Goal: Check status: Check status

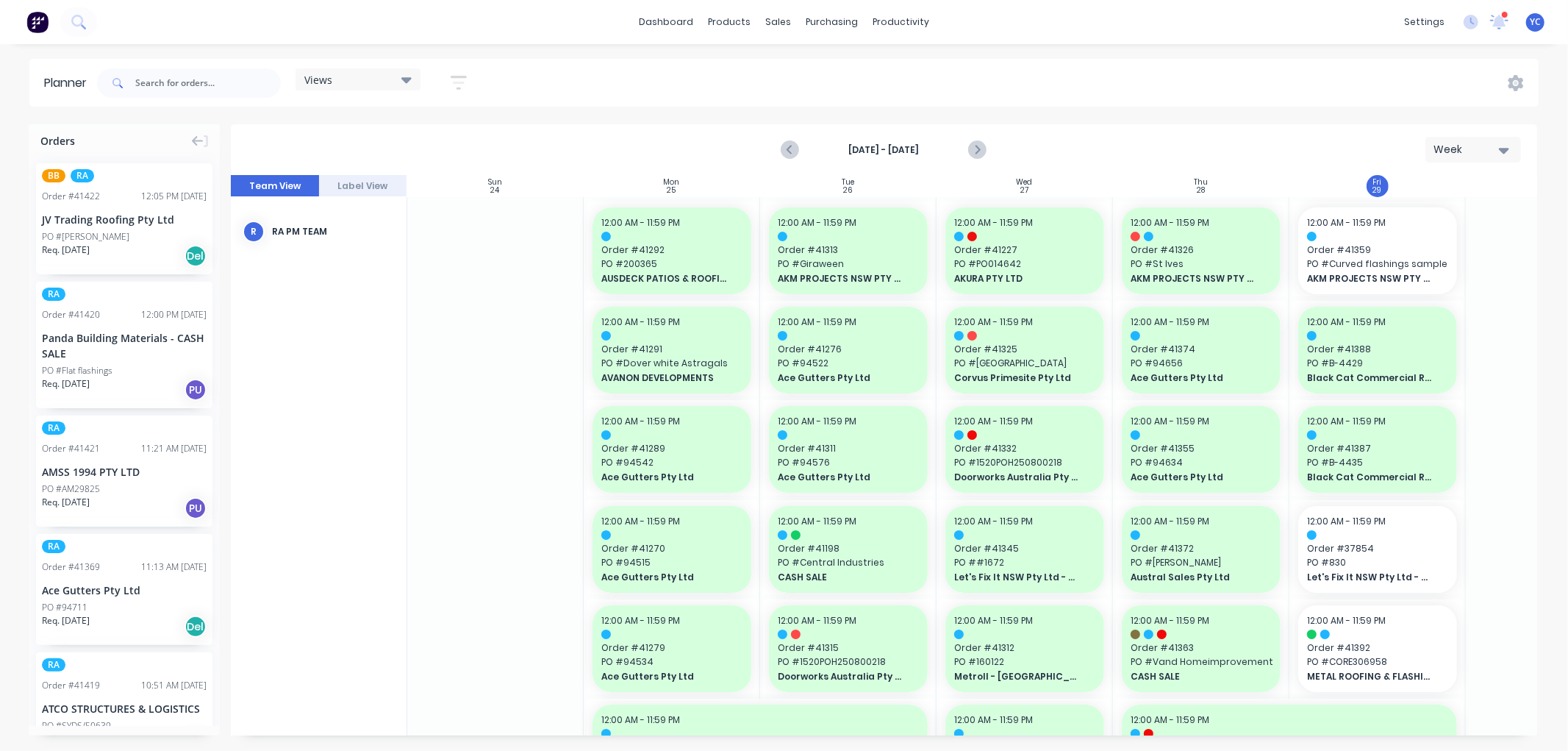
scroll to position [0, 110]
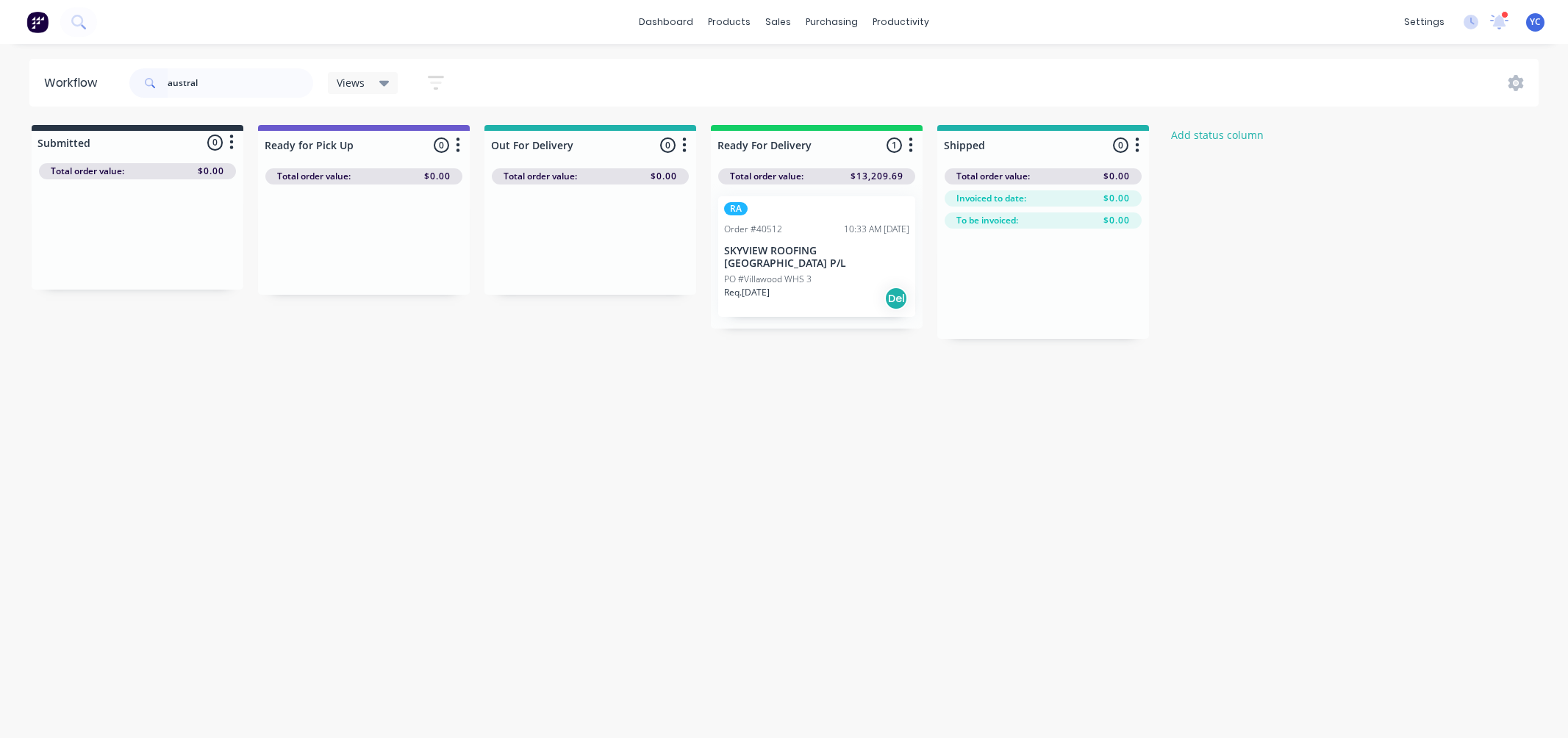
click at [222, 87] on input "austral" at bounding box center [240, 83] width 146 height 30
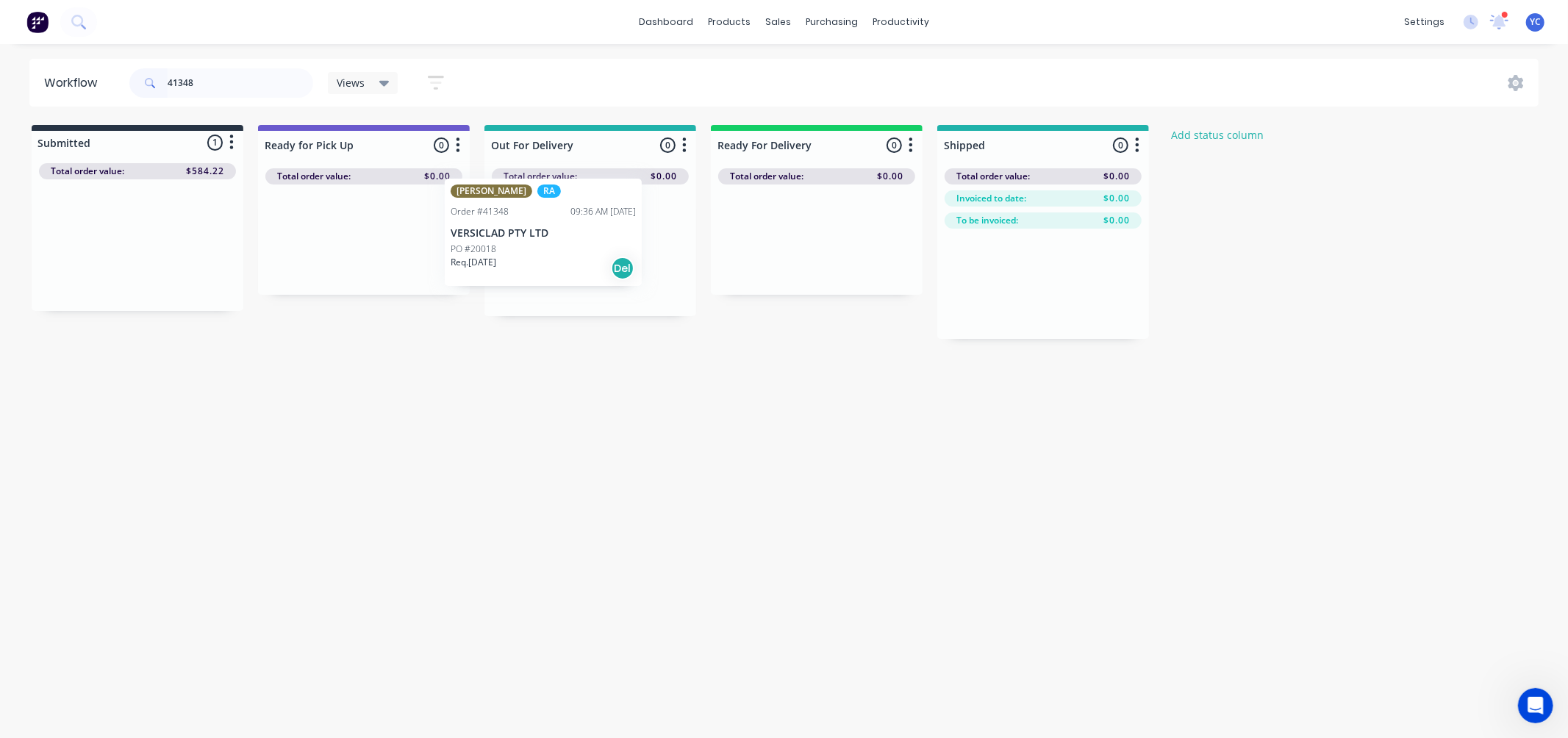
drag, startPoint x: 159, startPoint y: 247, endPoint x: 588, endPoint y: 226, distance: 429.5
click at [588, 226] on div "Submitted 1 Status colour #273444 hex #273444 Save Cancel Summaries Total order…" at bounding box center [788, 232] width 1598 height 214
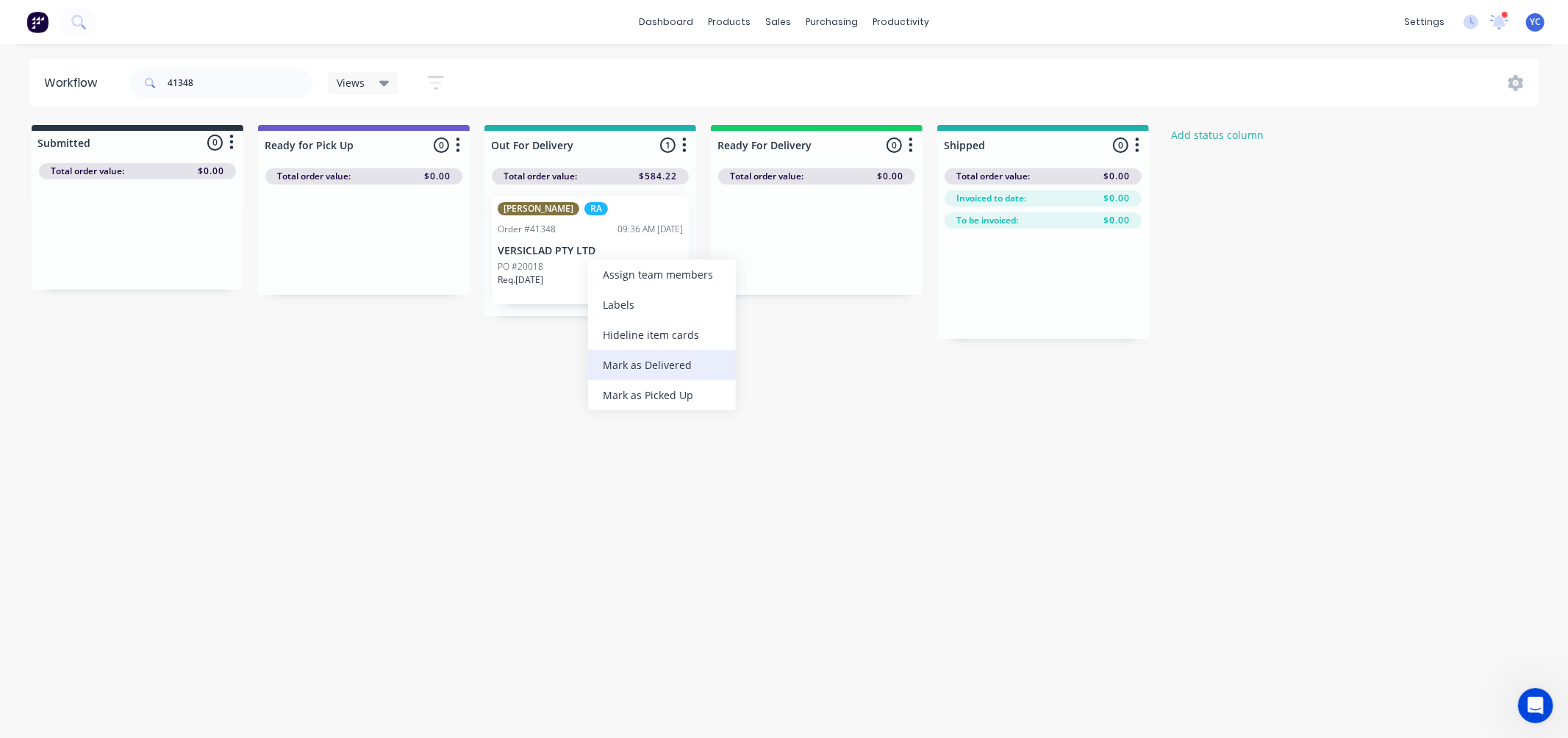
click at [669, 368] on div "Mark as Delivered" at bounding box center [662, 365] width 148 height 30
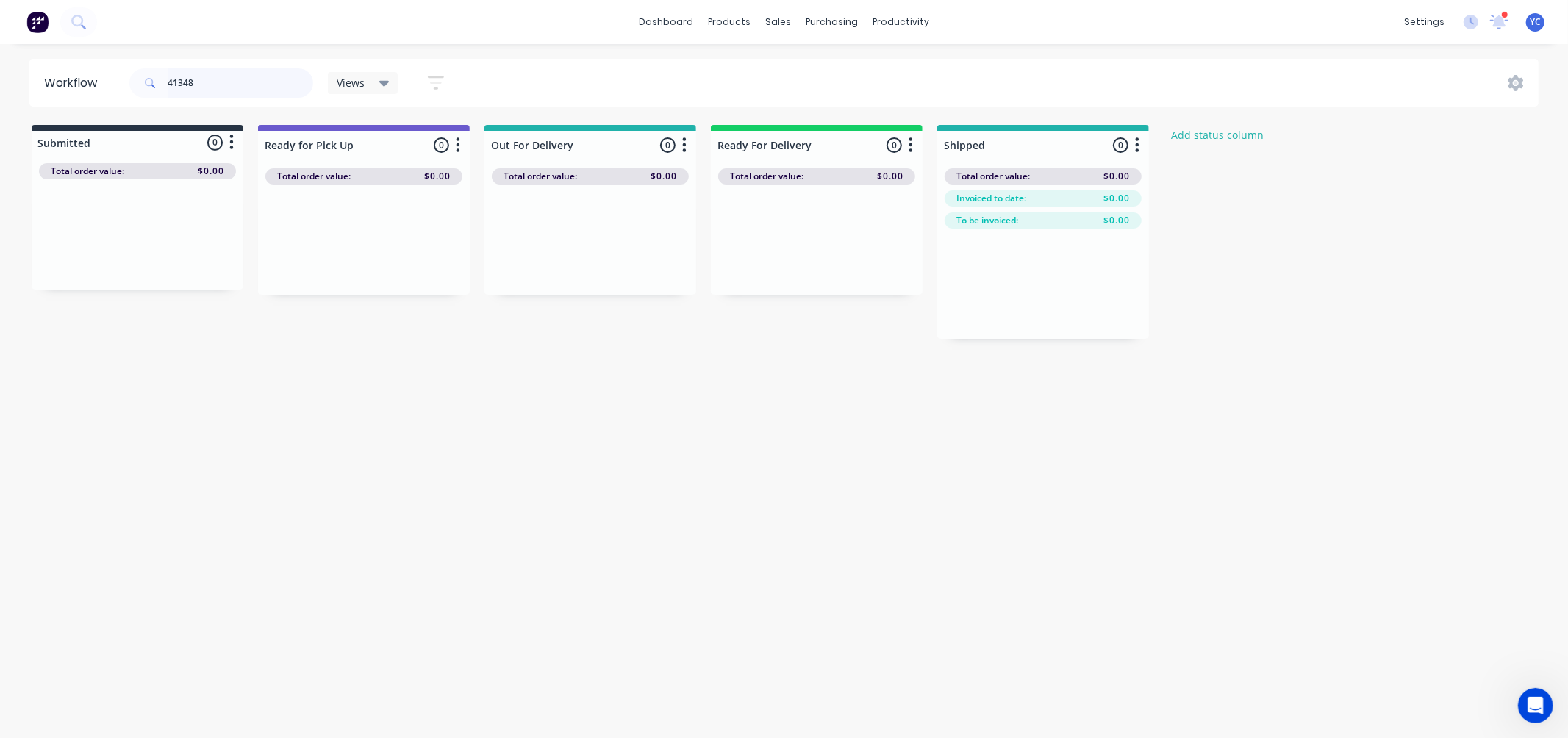
click at [216, 92] on input "41348" at bounding box center [240, 83] width 146 height 30
click at [225, 91] on input "41348" at bounding box center [240, 83] width 146 height 30
type input "4"
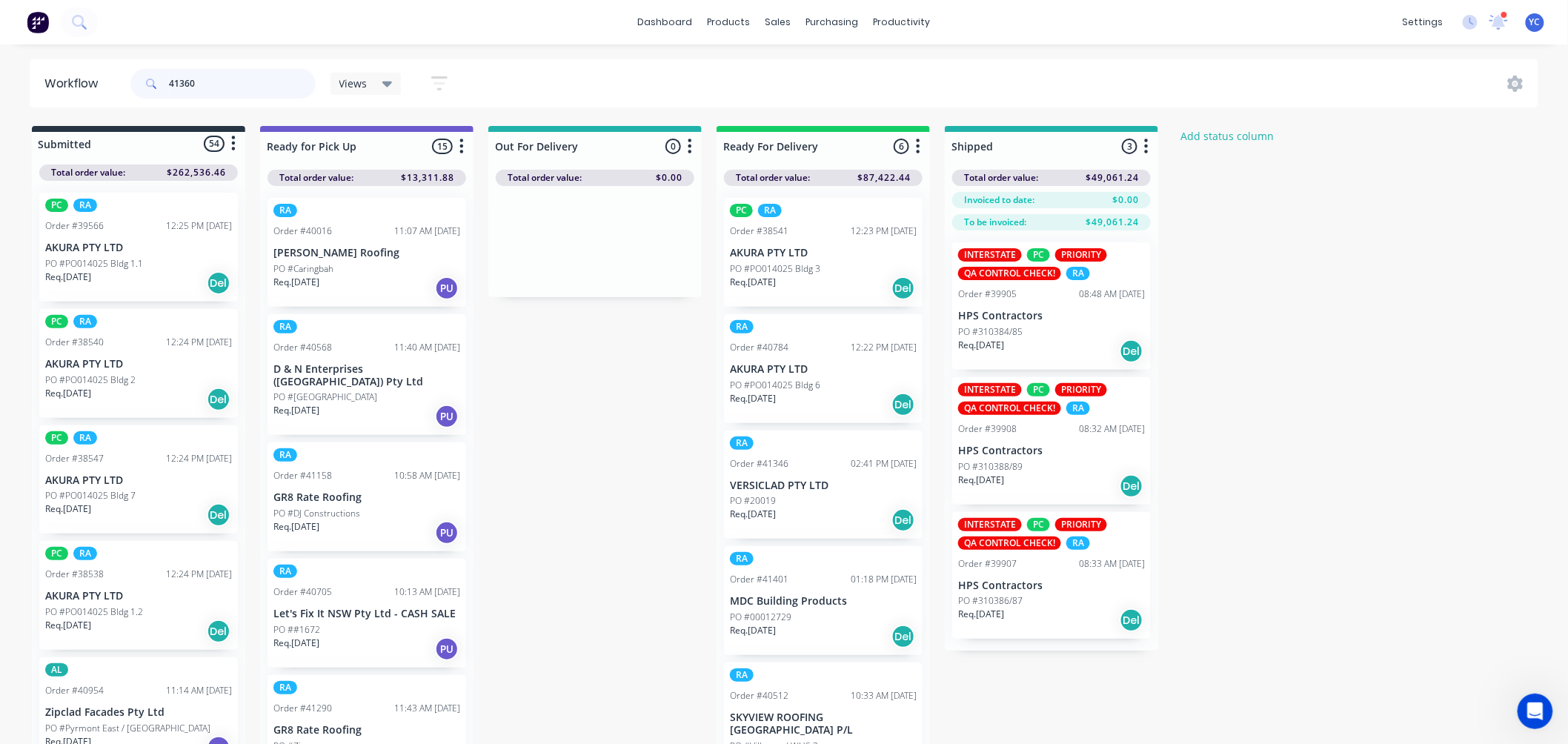
type input "41360"
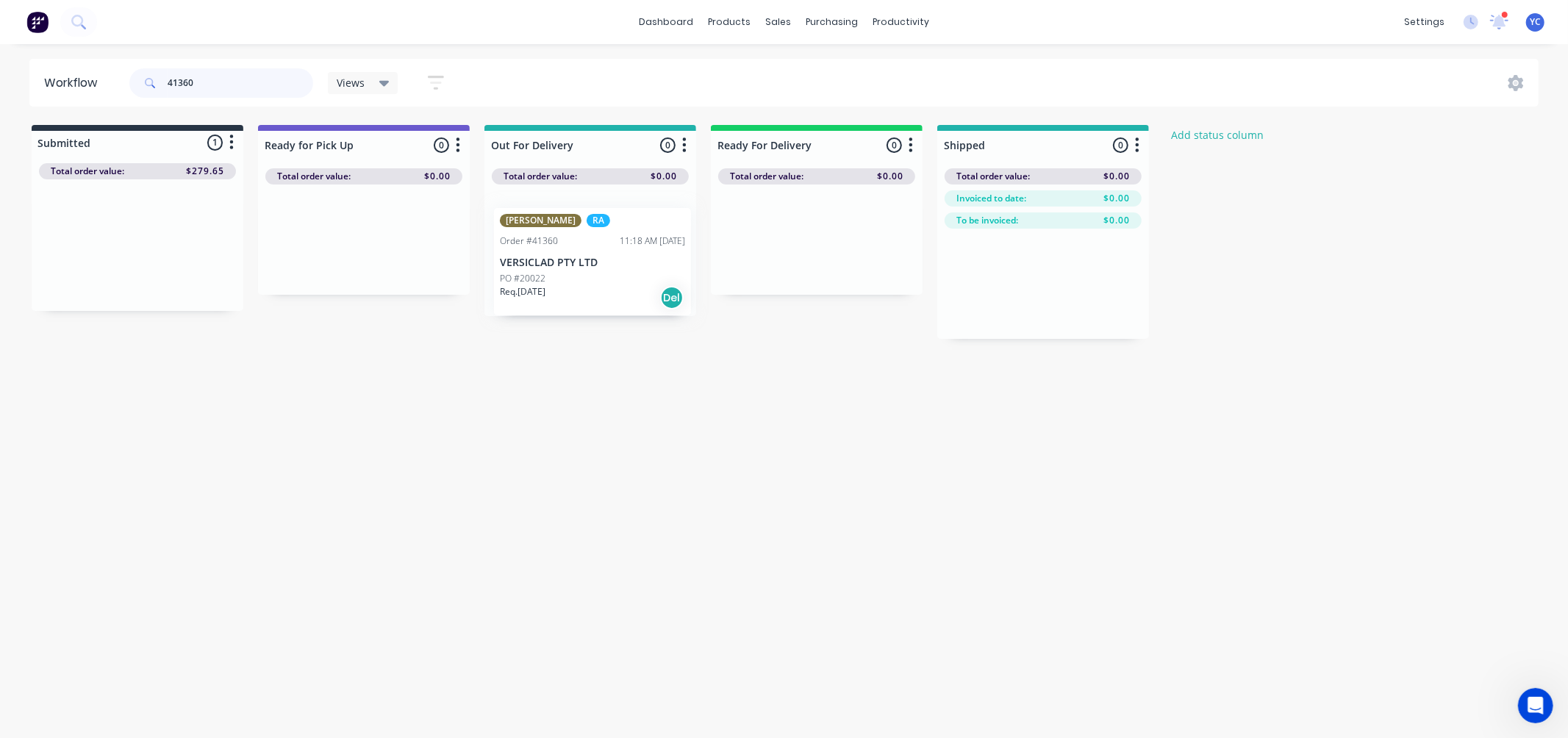
drag, startPoint x: 181, startPoint y: 236, endPoint x: 652, endPoint y: 236, distance: 471.0
click at [652, 236] on div "Submitted 1 Status colour #273444 hex #273444 Save Cancel Summaries Total order…" at bounding box center [788, 232] width 1598 height 214
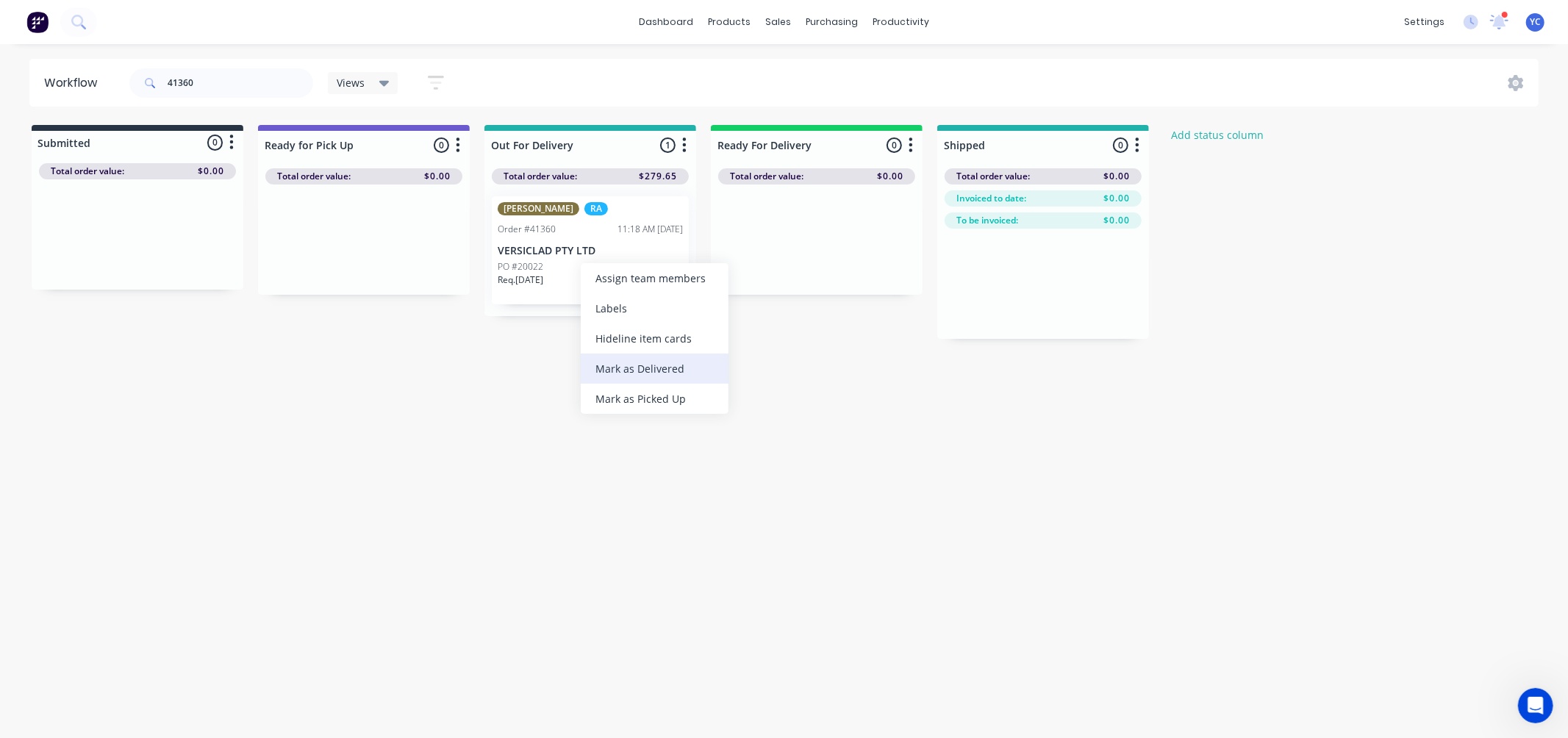
click at [657, 369] on div "Mark as Delivered" at bounding box center [655, 369] width 148 height 30
click at [222, 78] on input "41360" at bounding box center [240, 83] width 146 height 30
type input "41362"
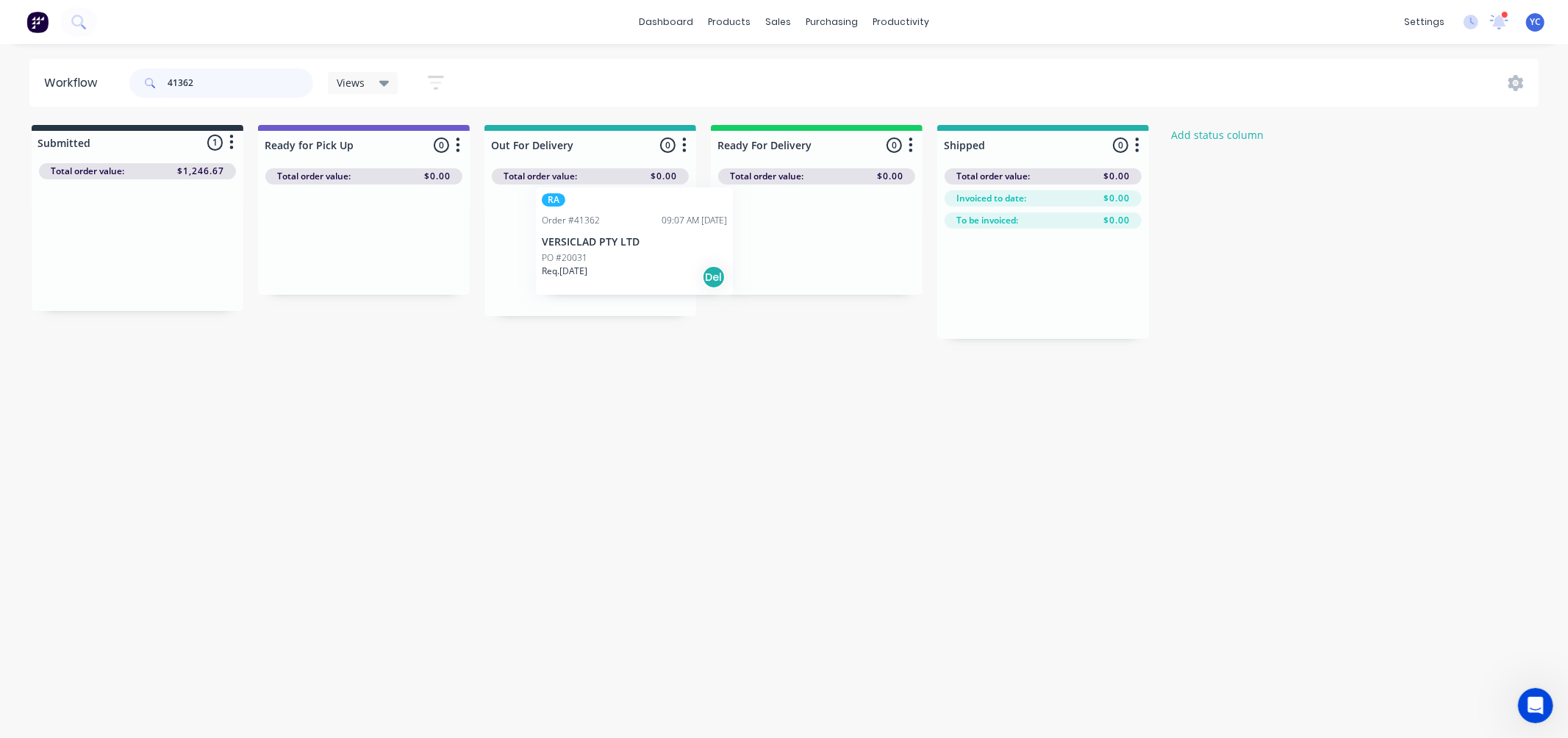
drag, startPoint x: 175, startPoint y: 247, endPoint x: 638, endPoint y: 248, distance: 463.0
click at [640, 248] on div "Submitted 1 Status colour #273444 hex #273444 Save Cancel Summaries Total order…" at bounding box center [788, 232] width 1598 height 214
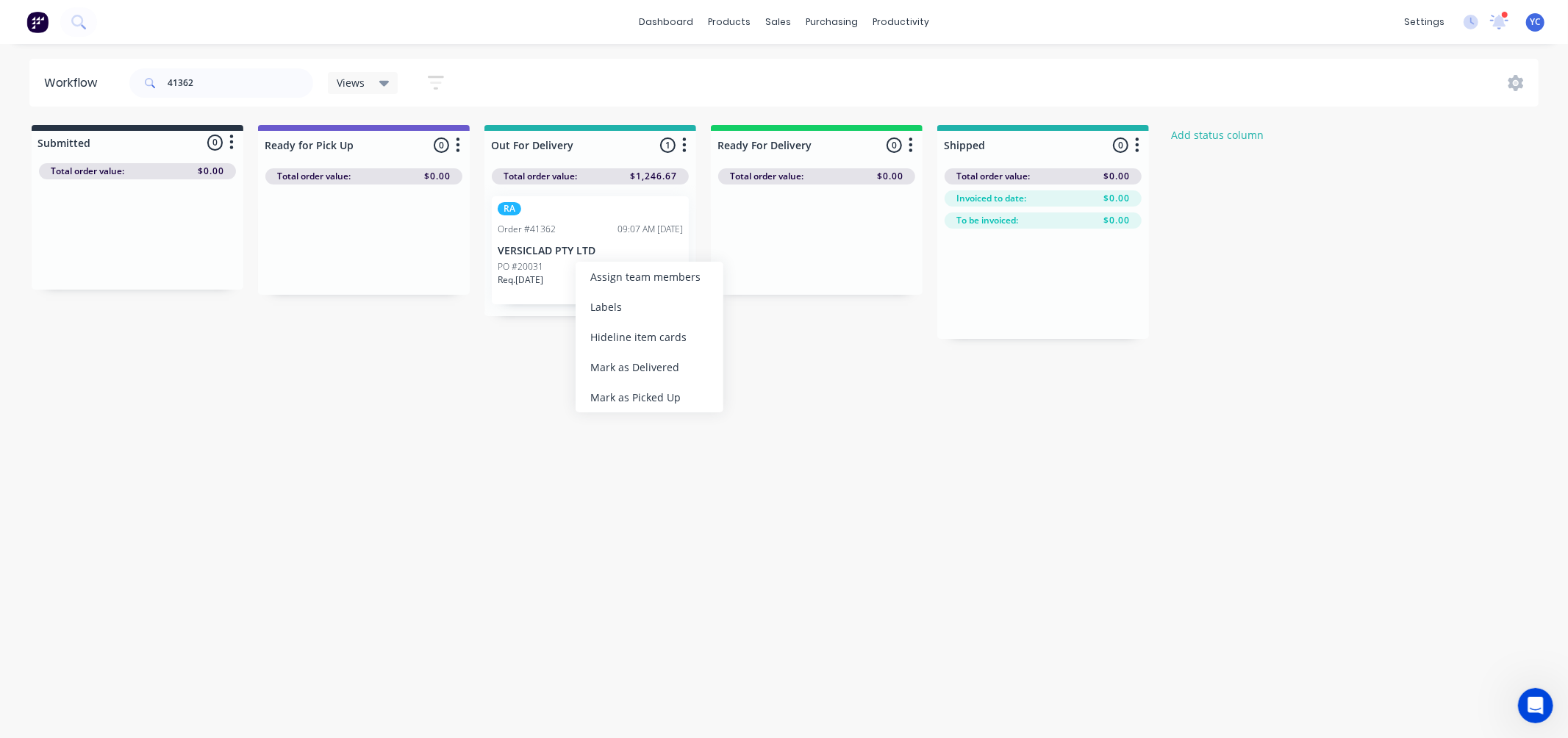
click at [631, 360] on div "Mark as Delivered" at bounding box center [649, 367] width 148 height 30
click at [232, 78] on input "41362" at bounding box center [240, 83] width 146 height 30
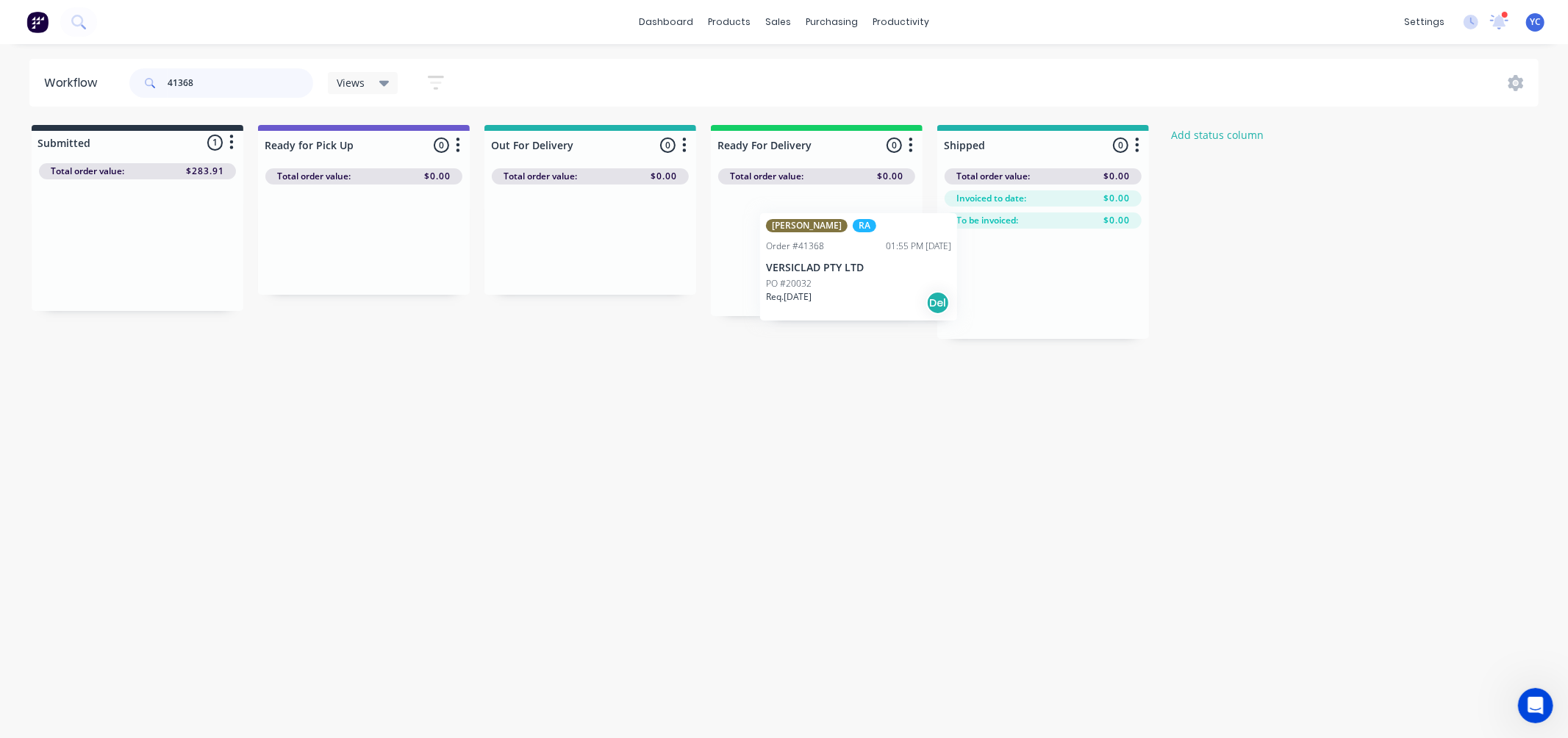
drag, startPoint x: 152, startPoint y: 251, endPoint x: 843, endPoint y: 256, distance: 691.0
click at [855, 260] on div "Submitted 1 Status colour #273444 hex #273444 Save Cancel Summaries Total order…" at bounding box center [788, 232] width 1598 height 214
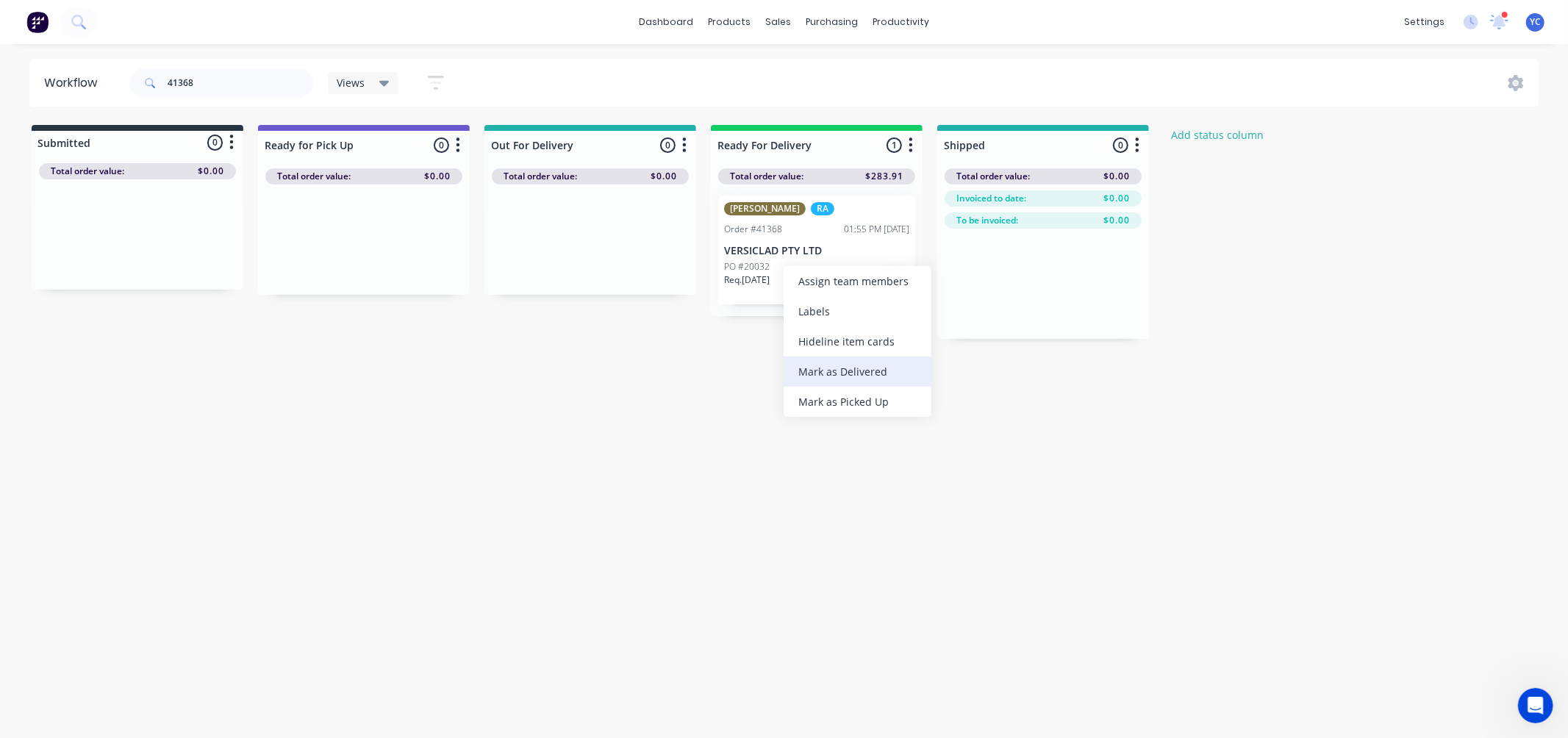
click at [876, 369] on div "Mark as Delivered" at bounding box center [857, 371] width 148 height 30
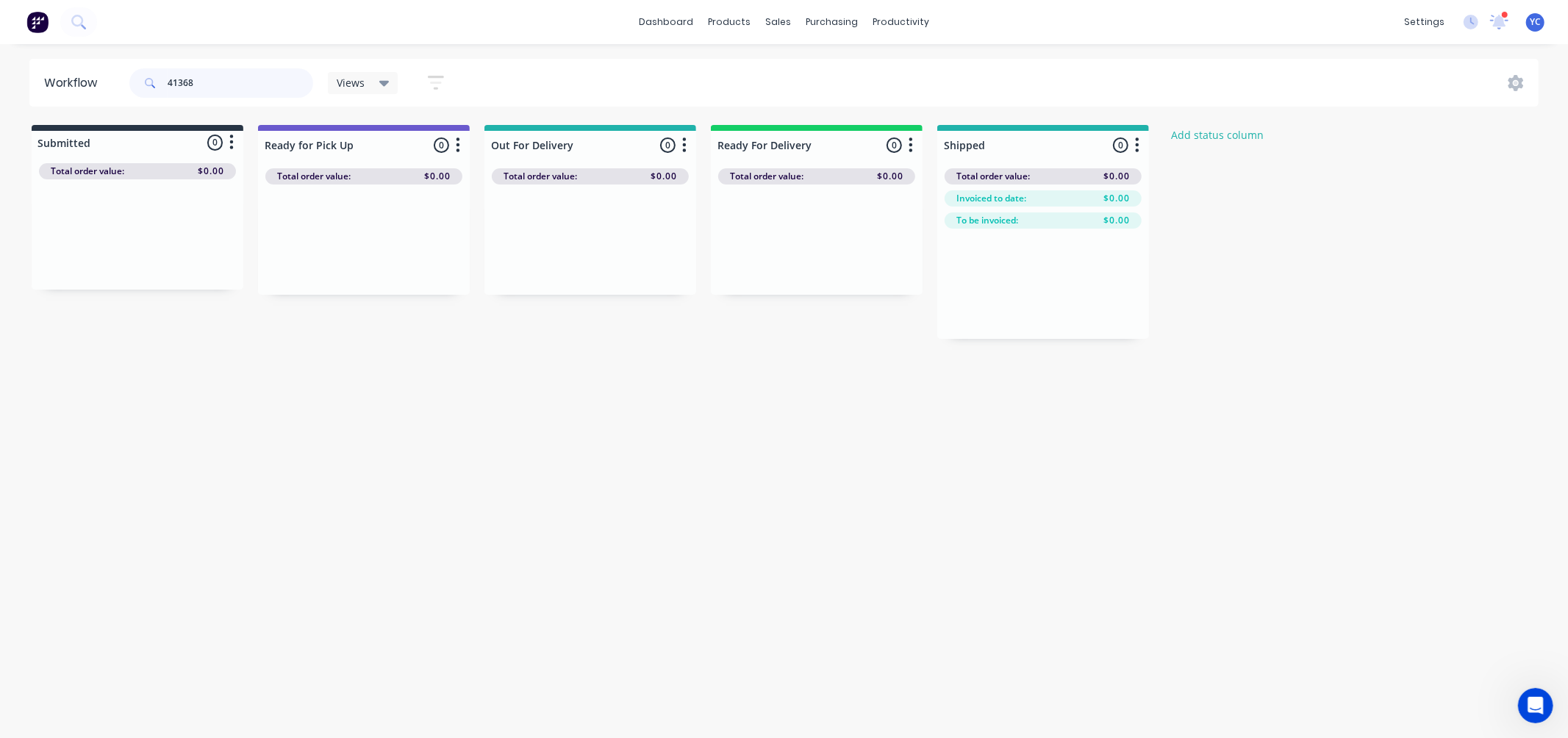
click at [214, 91] on input "41368" at bounding box center [240, 83] width 146 height 30
click at [766, 265] on p "PO #20019" at bounding box center [746, 267] width 45 height 13
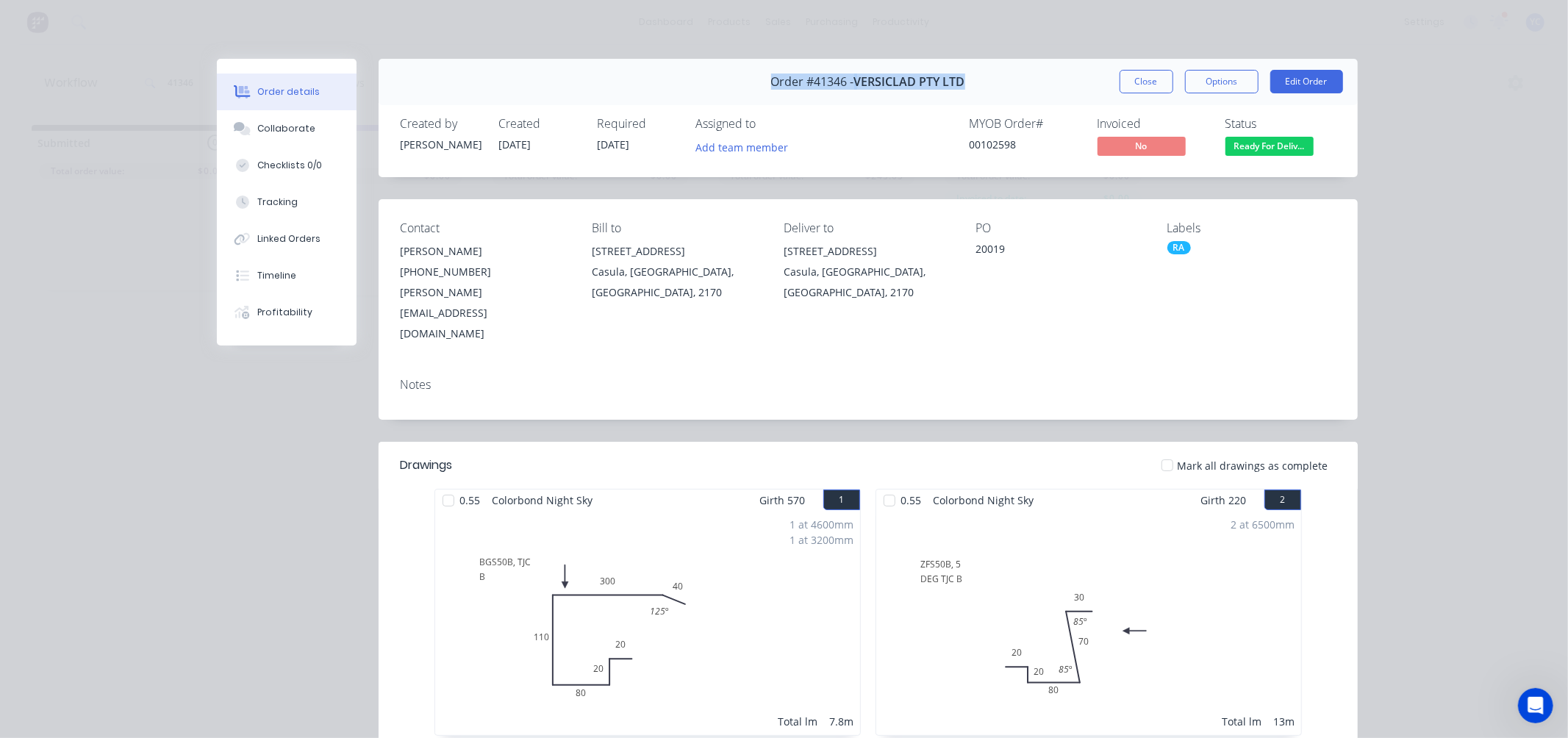
drag, startPoint x: 767, startPoint y: 81, endPoint x: 969, endPoint y: 89, distance: 202.2
click at [969, 89] on div "Order #41346 - VERSICLAD PTY LTD Close Options Edit Order" at bounding box center [868, 82] width 979 height 46
click at [889, 123] on div "MYOB Order # 00102598 Invoiced No Status Ready For Deliv..." at bounding box center [1089, 139] width 492 height 42
click at [1151, 81] on button "Close" at bounding box center [1146, 81] width 54 height 23
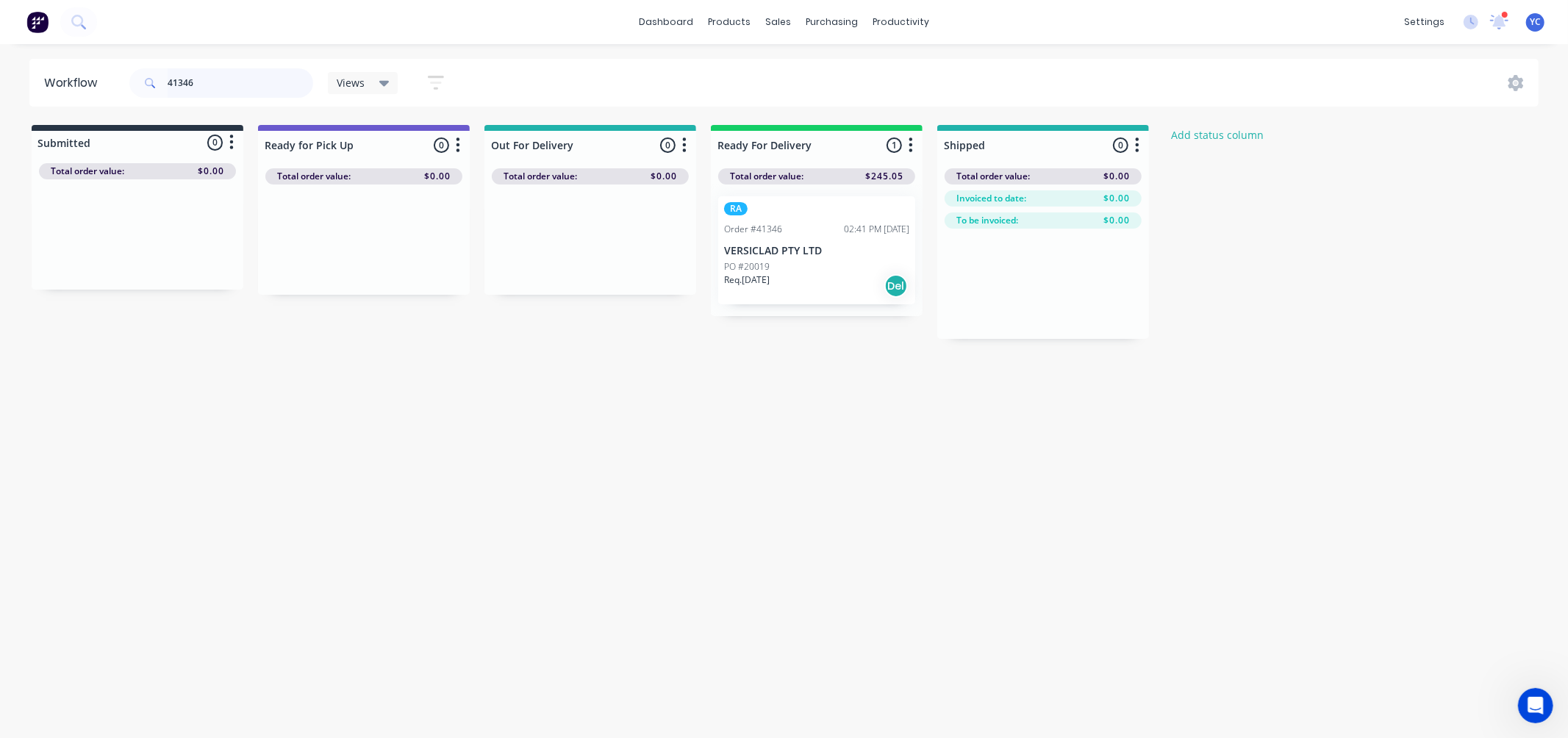
click at [223, 89] on input "41346" at bounding box center [240, 83] width 146 height 30
click at [228, 90] on input "41346" at bounding box center [240, 83] width 146 height 30
click at [229, 90] on input "41346" at bounding box center [240, 83] width 146 height 30
type input "41420"
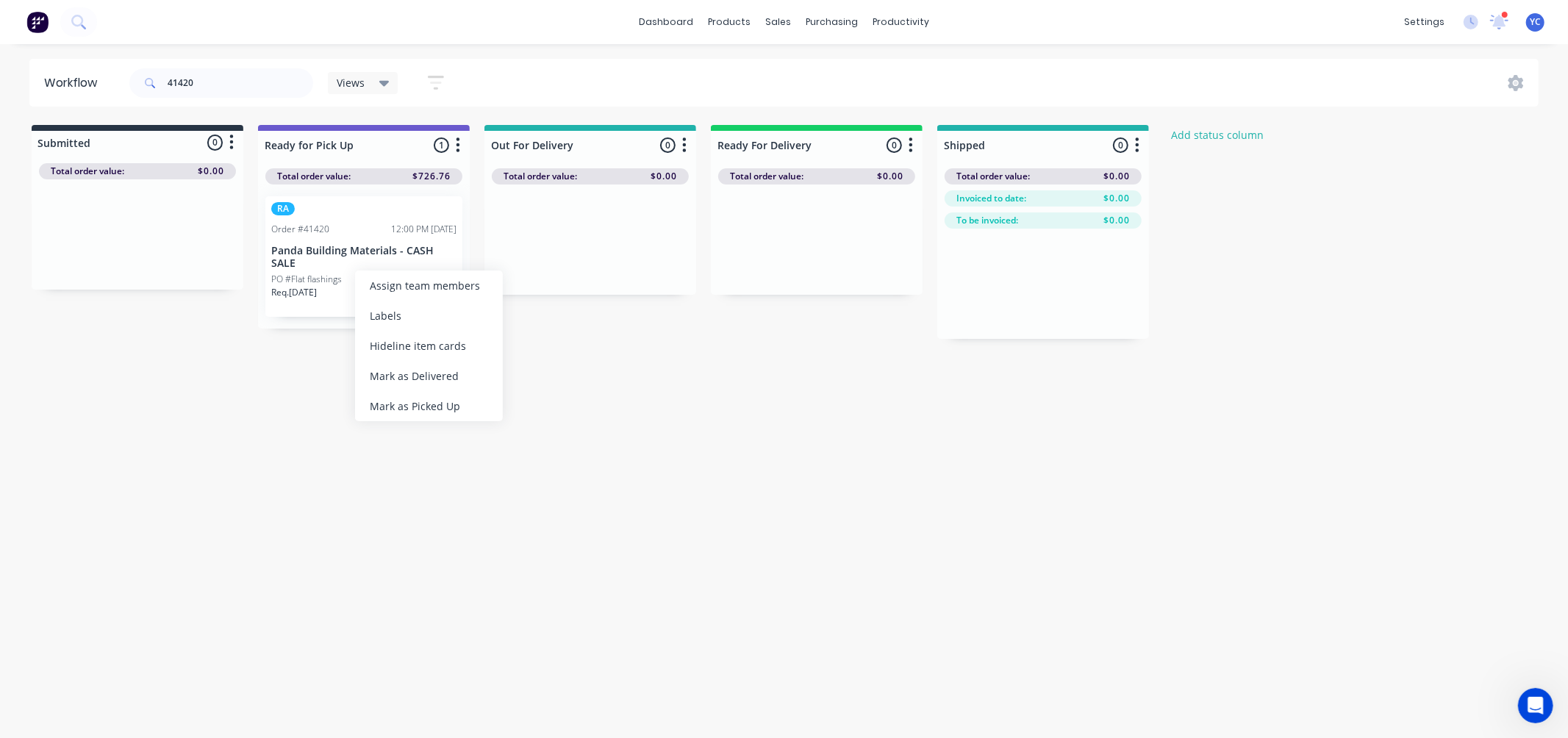
drag, startPoint x: 404, startPoint y: 376, endPoint x: 295, endPoint y: 456, distance: 135.2
click at [179, 436] on body "dashboard products sales purchasing productivity dashboard products Product Cat…" at bounding box center [784, 325] width 1568 height 650
click at [404, 394] on div "Mark as Picked Up" at bounding box center [388, 397] width 148 height 30
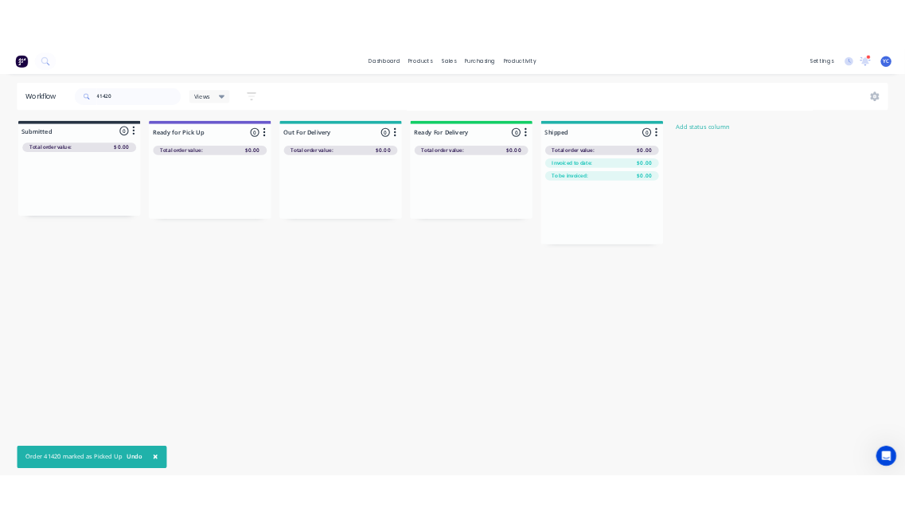
scroll to position [0, 33]
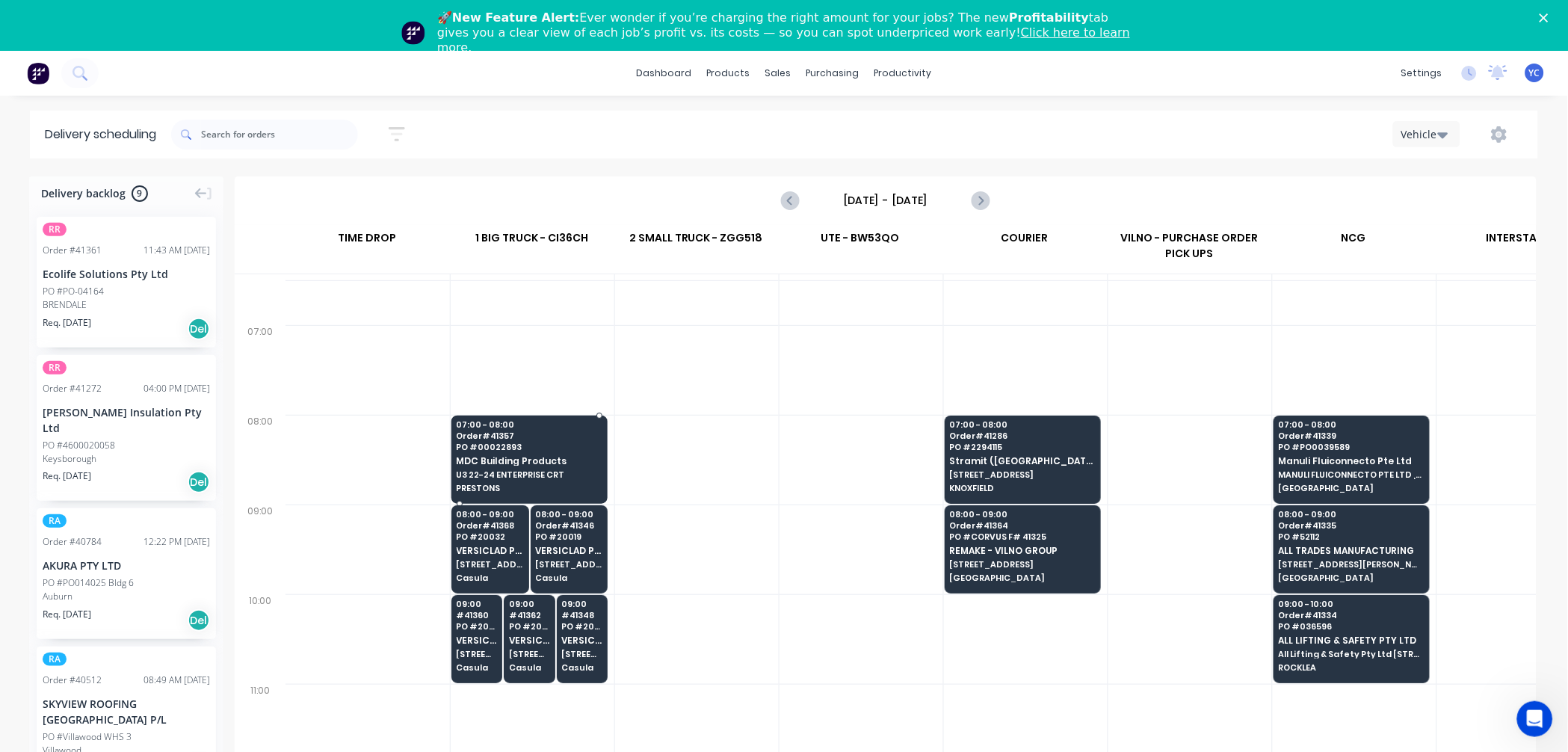
scroll to position [83, 1]
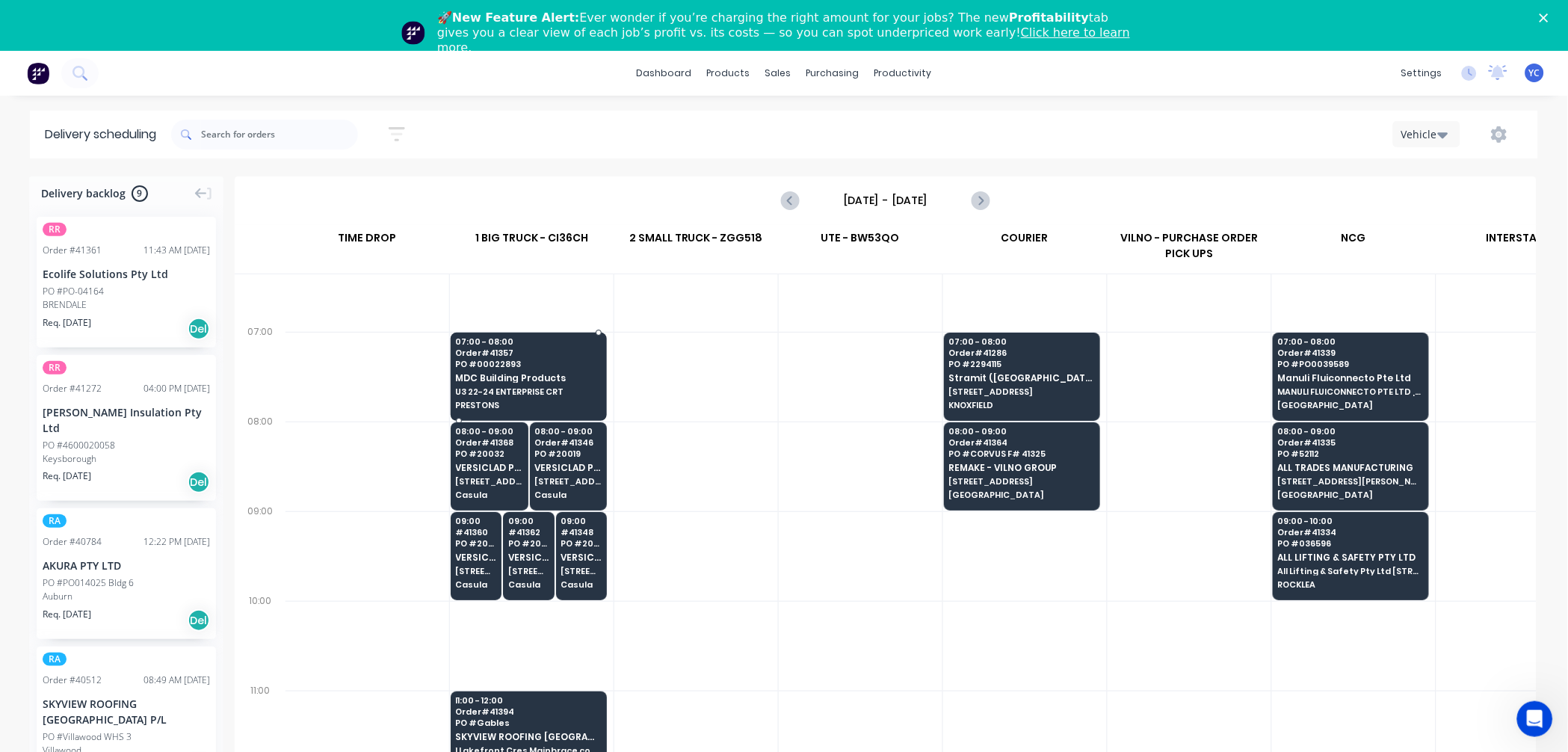
click at [483, 486] on div "08:00 - 09:00 Order # 41368 PO # 20032 VERSICLAD PTY LTD 3 Berriwerri Place Cas…" at bounding box center [489, 464] width 76 height 84
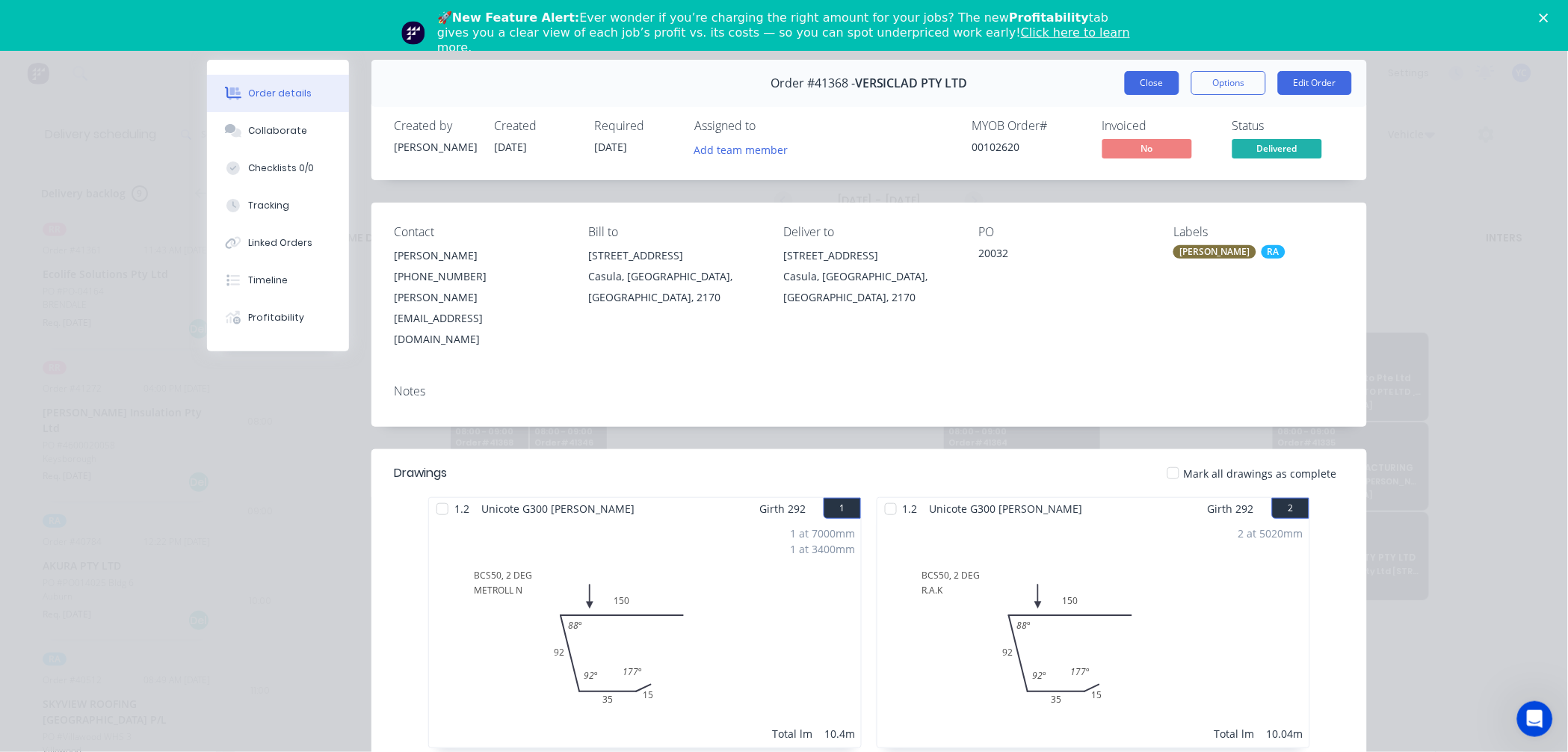
click at [1145, 75] on button "Close" at bounding box center [1152, 83] width 54 height 23
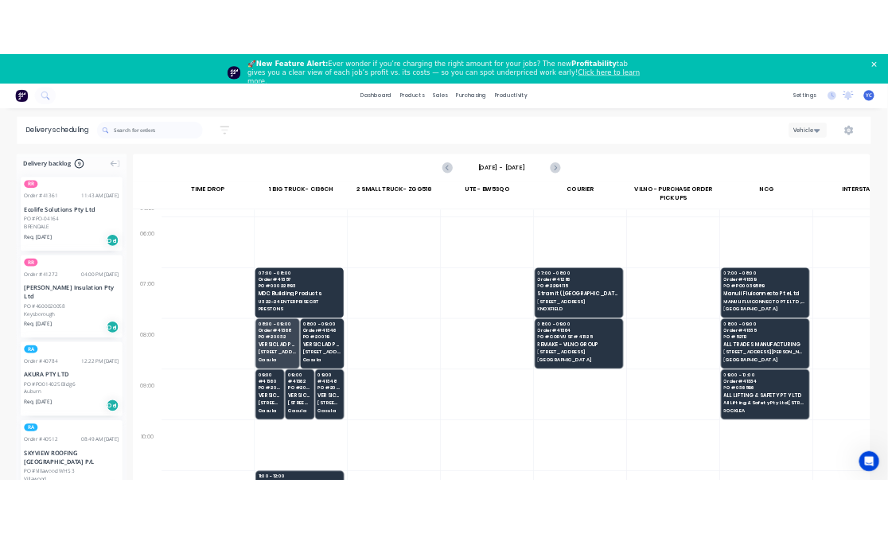
scroll to position [0, 1]
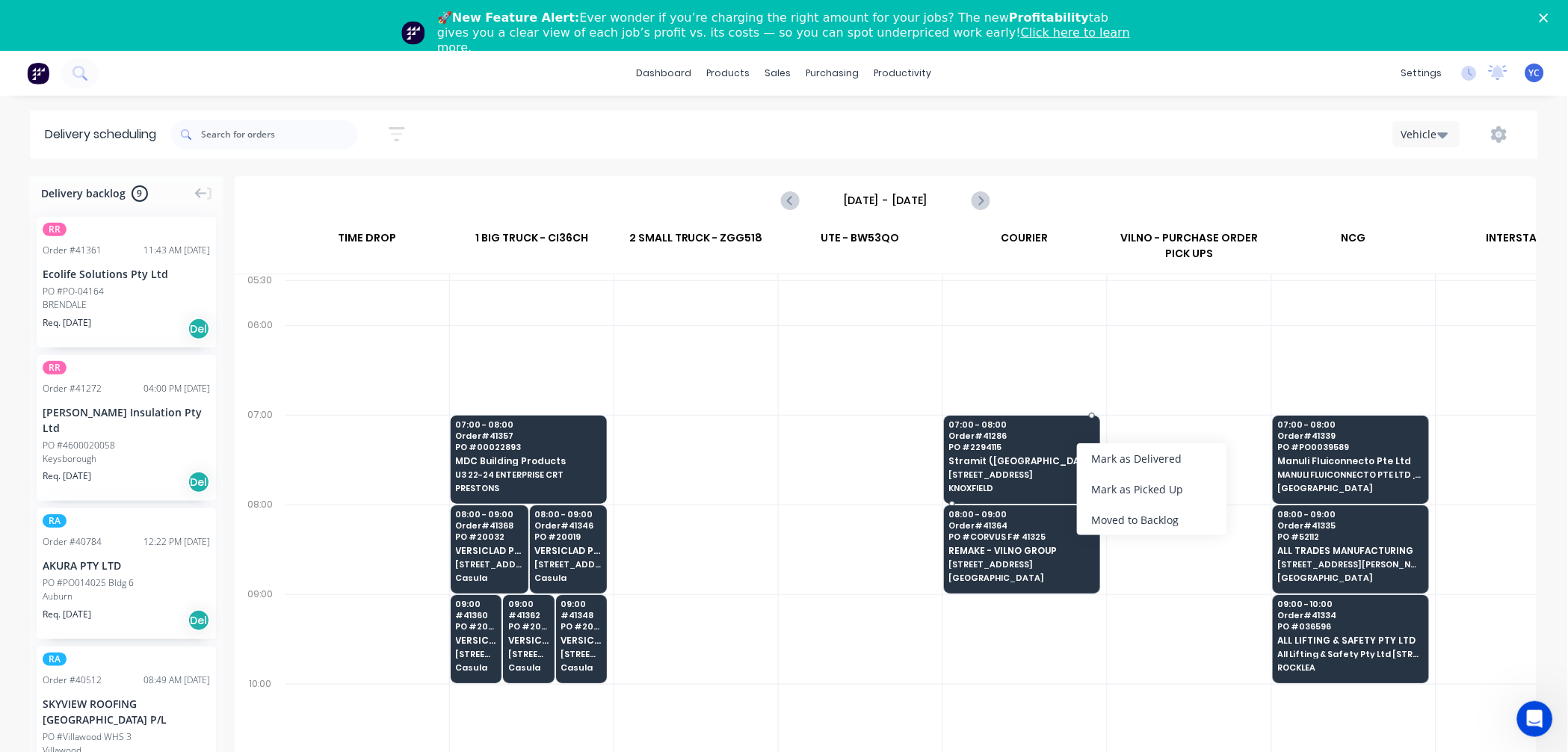
click at [974, 438] on span "Order # 41286" at bounding box center [1022, 436] width 145 height 9
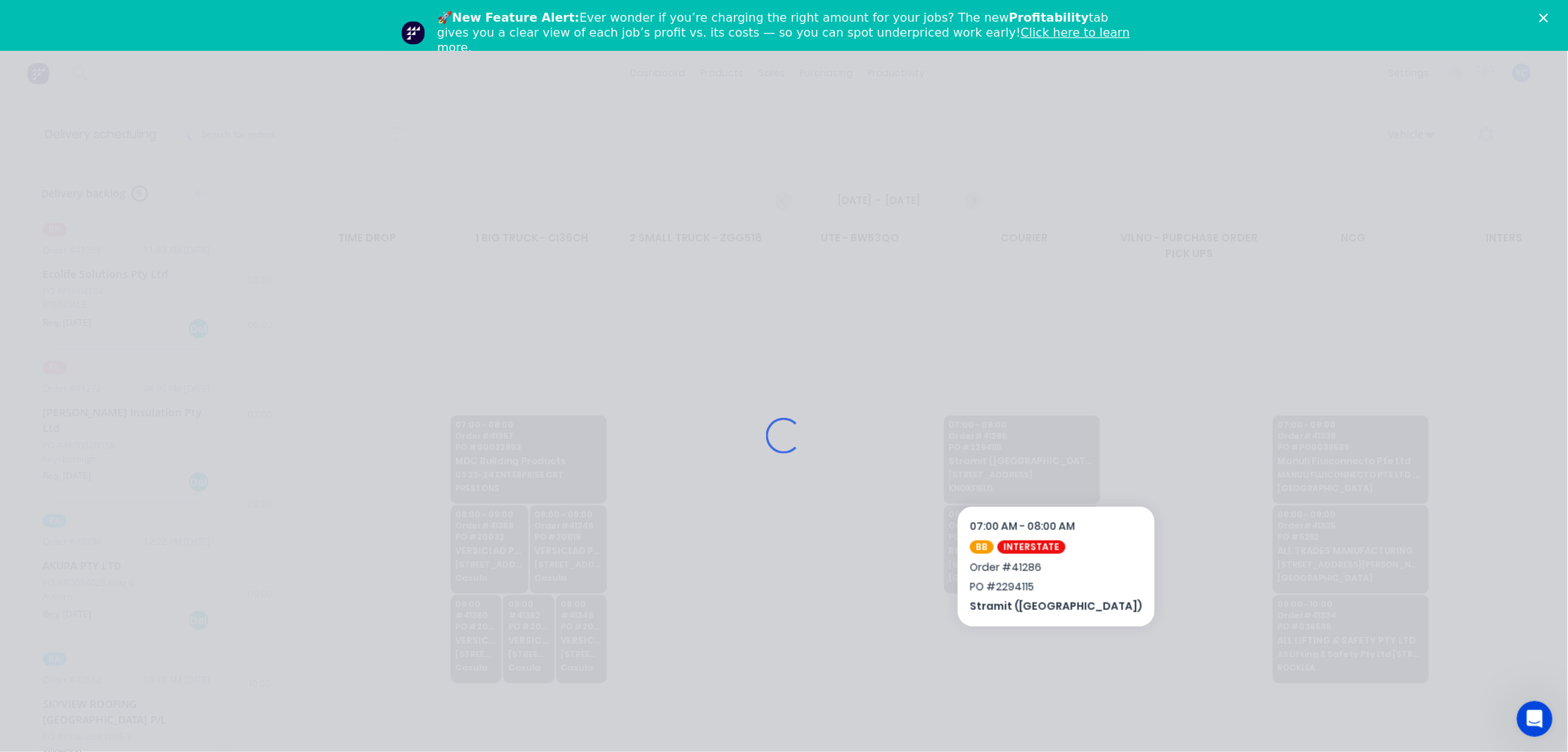
click at [974, 438] on div "Loading..." at bounding box center [784, 436] width 1196 height 752
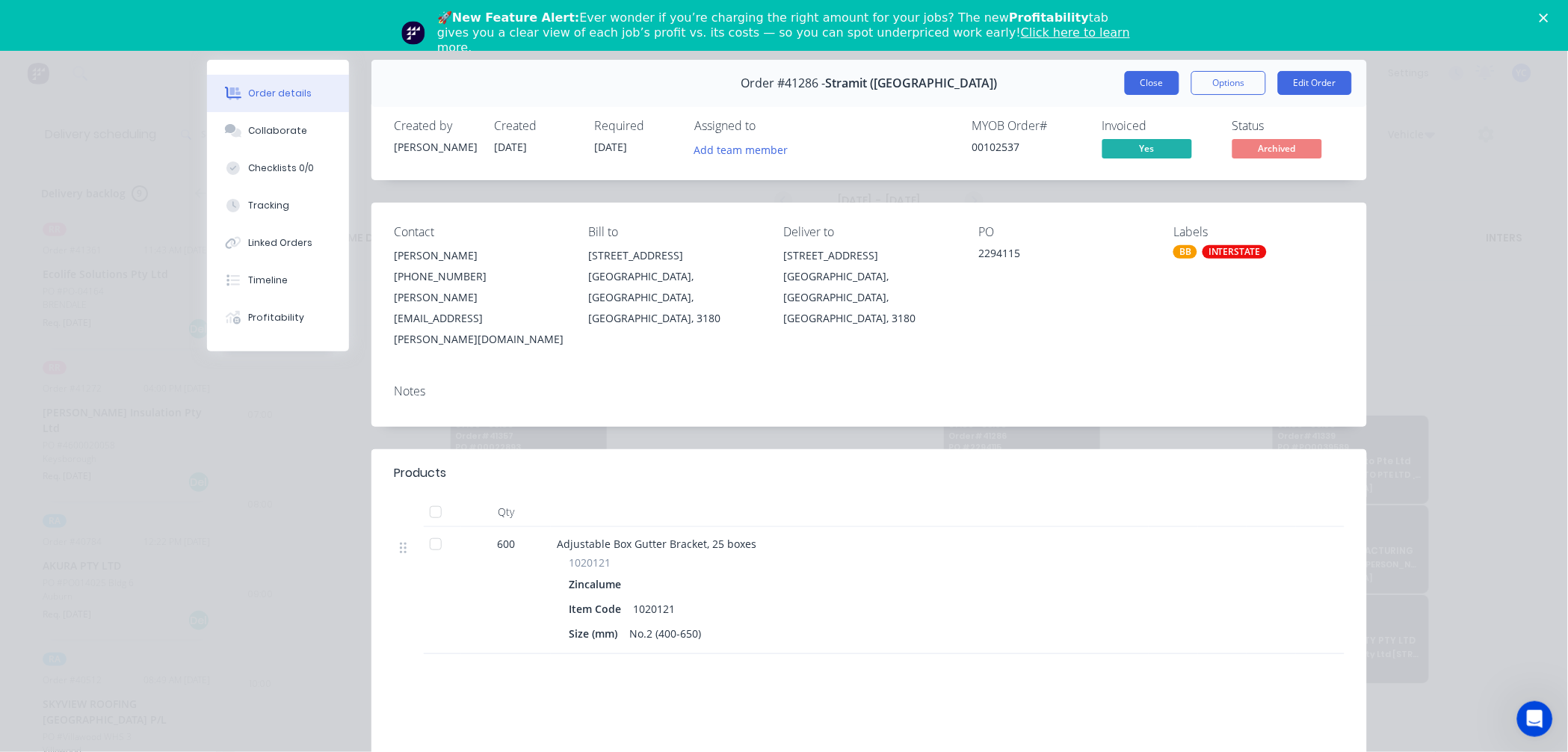
click at [1155, 84] on button "Close" at bounding box center [1152, 83] width 54 height 23
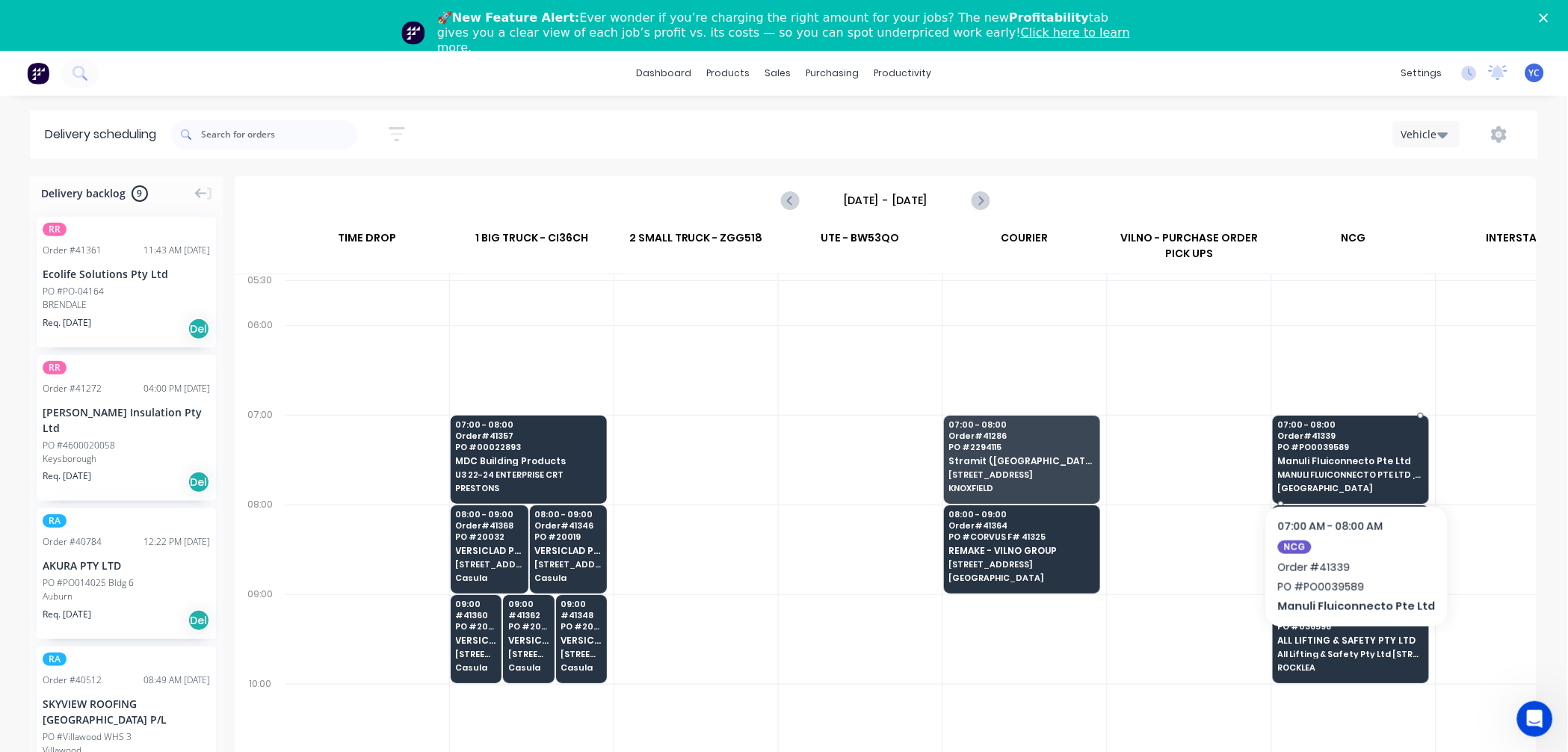
click at [1359, 431] on span "Order # 41339" at bounding box center [1350, 436] width 145 height 9
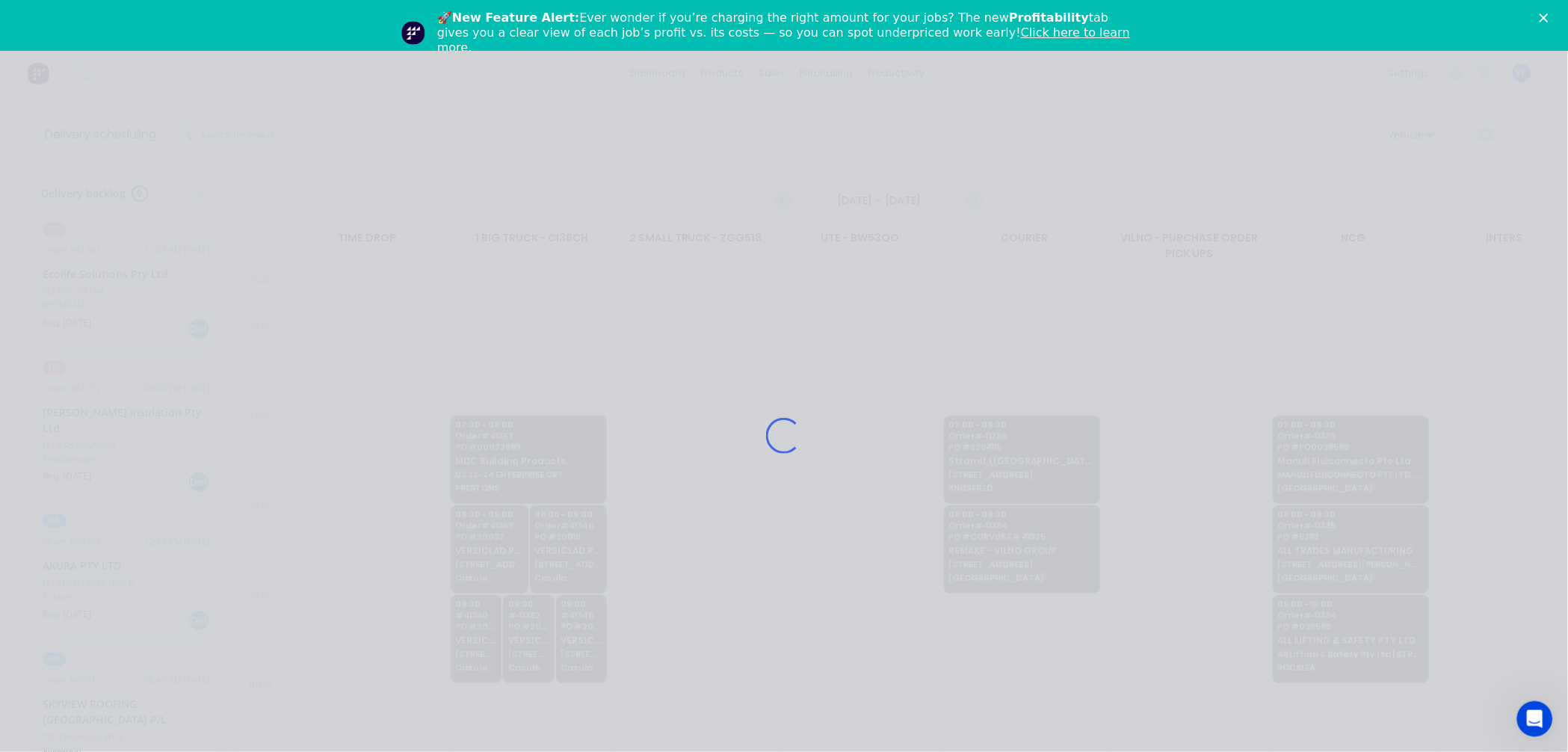
click at [1359, 430] on div "Loading..." at bounding box center [784, 436] width 1196 height 752
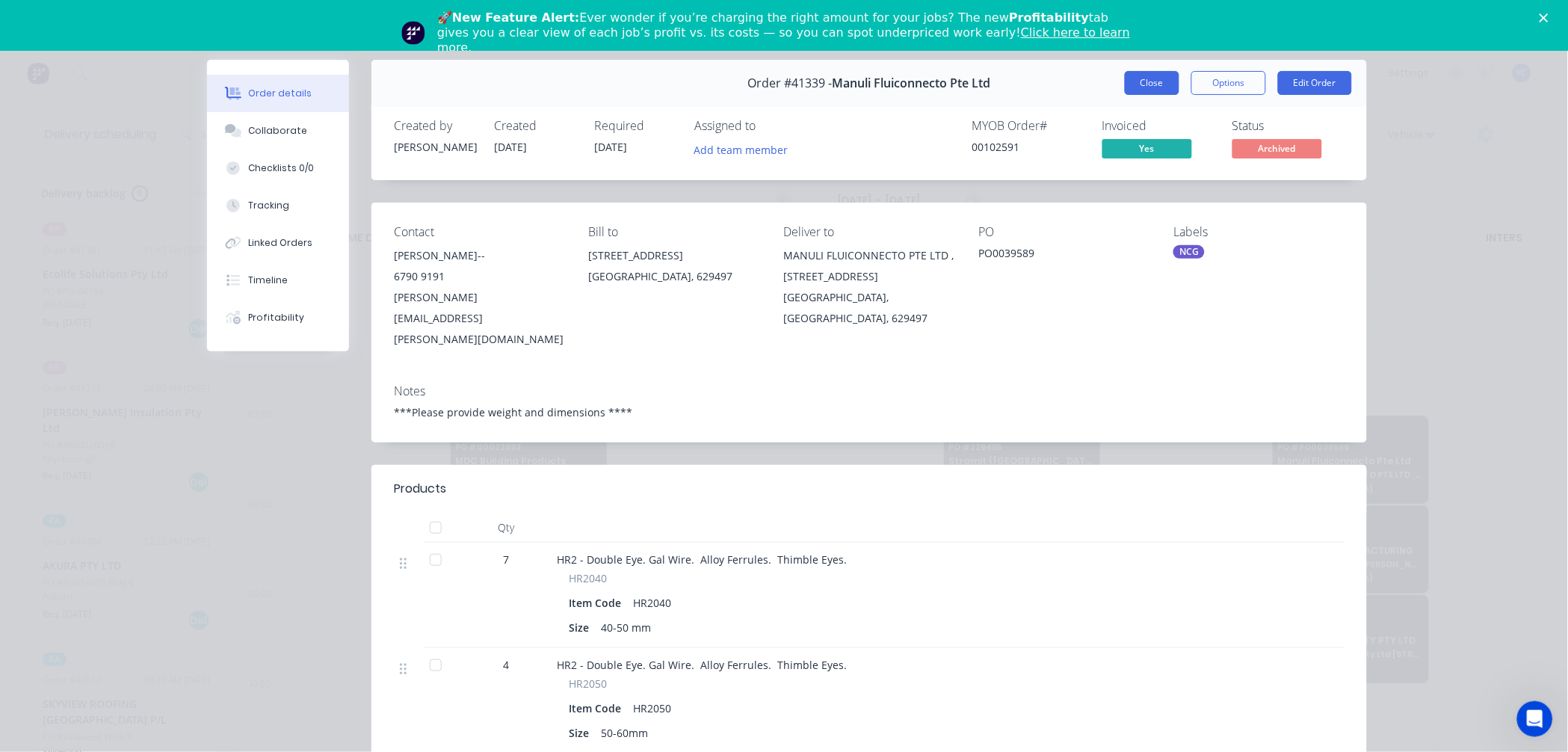
click at [1129, 78] on button "Close" at bounding box center [1152, 83] width 54 height 23
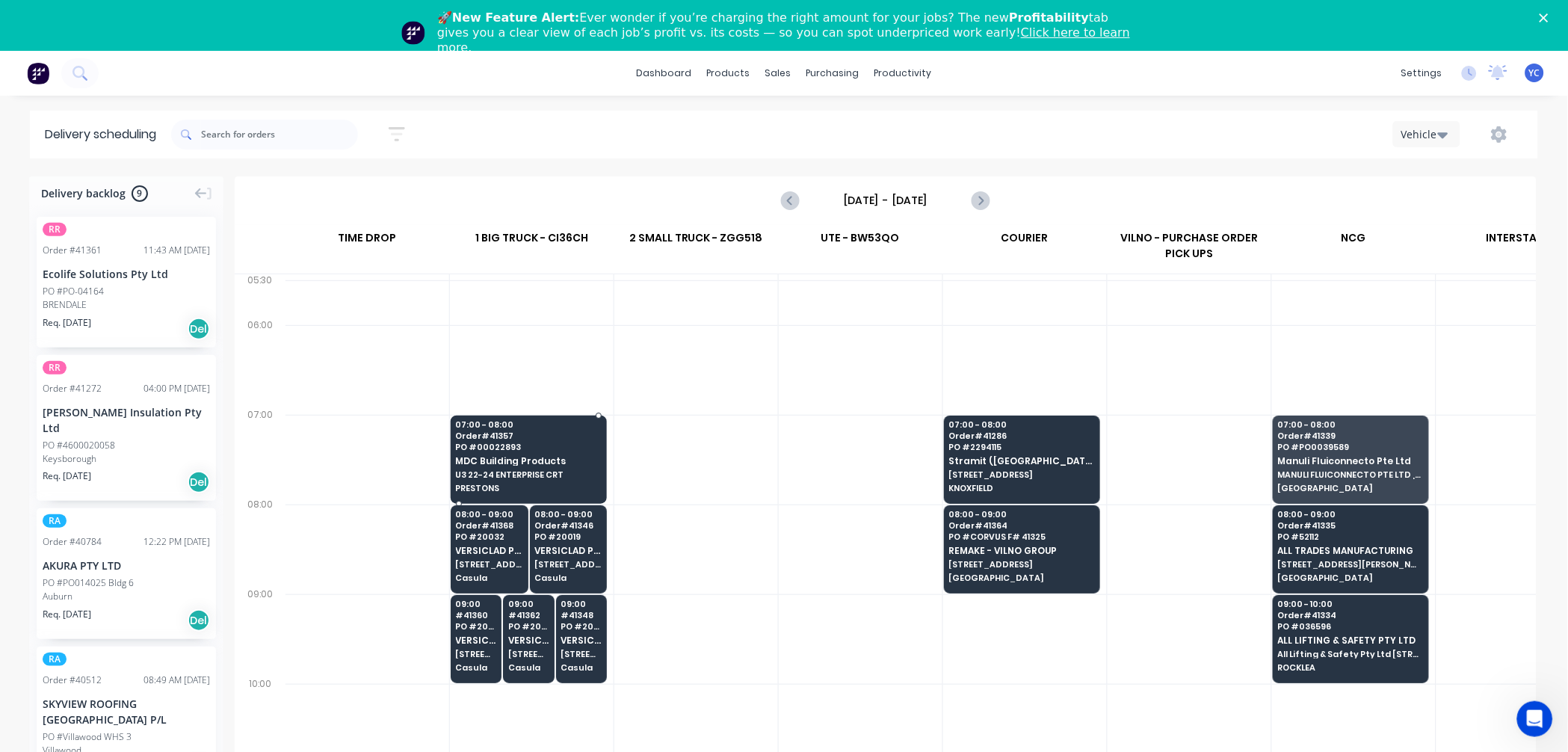
click at [573, 470] on span "U3 22-24 ENTERPRISE CRT" at bounding box center [529, 475] width 145 height 9
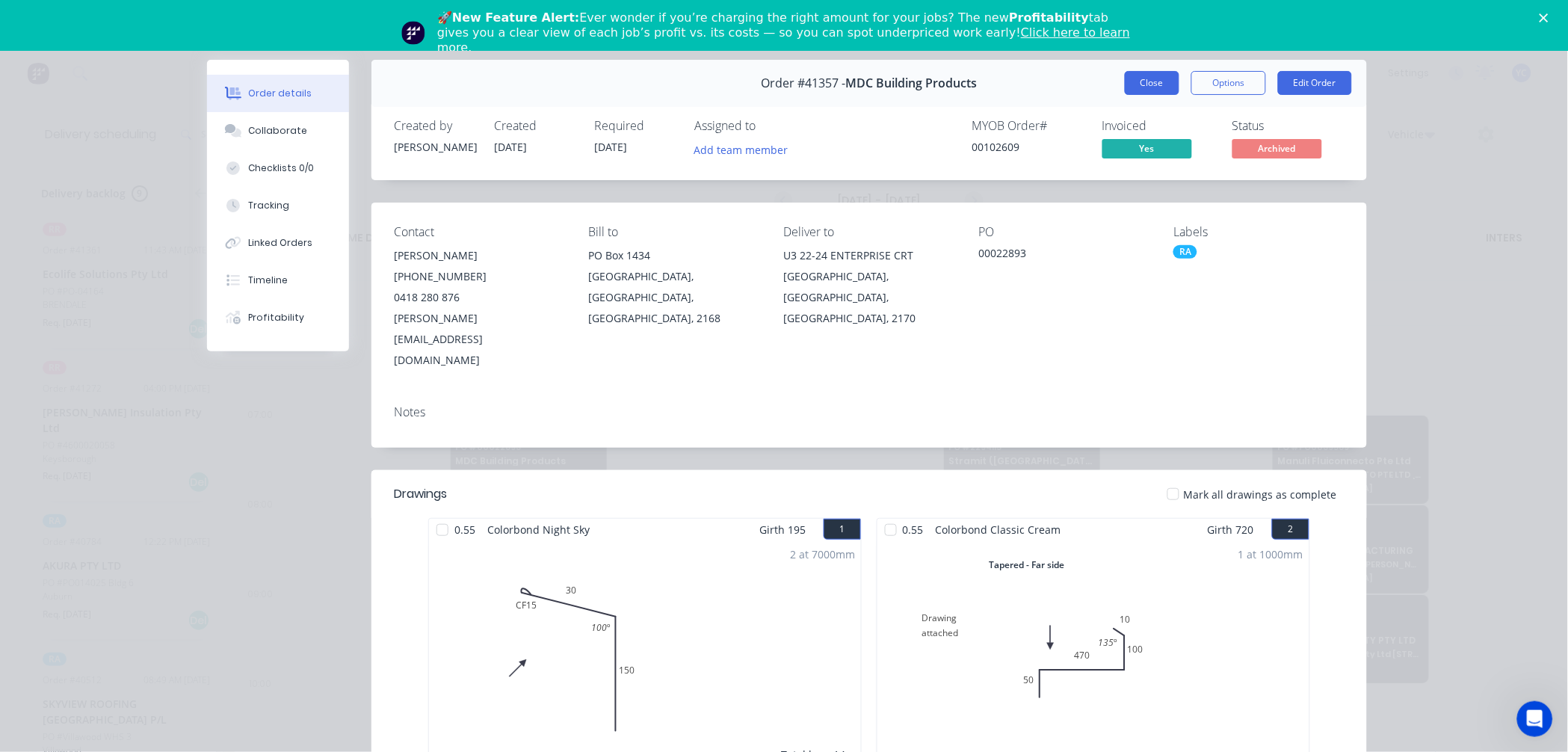
click at [1145, 83] on button "Close" at bounding box center [1152, 83] width 54 height 23
